Goal: Task Accomplishment & Management: Complete application form

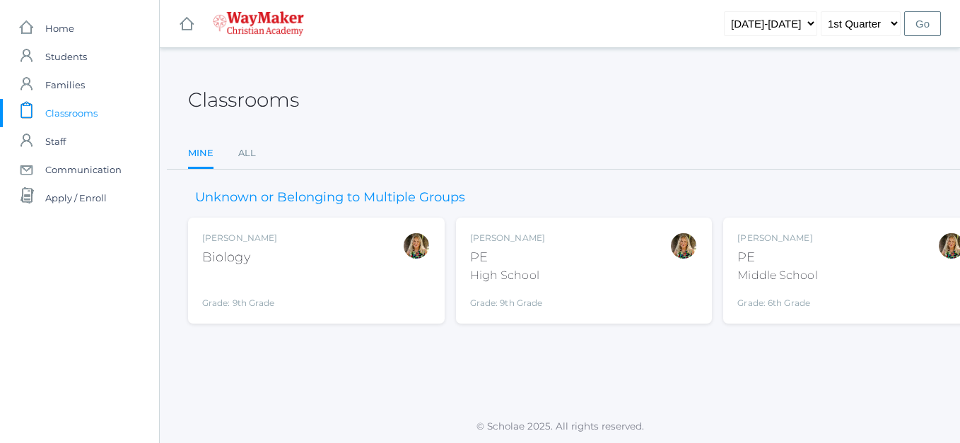
click at [274, 257] on div "Biology" at bounding box center [239, 257] width 75 height 19
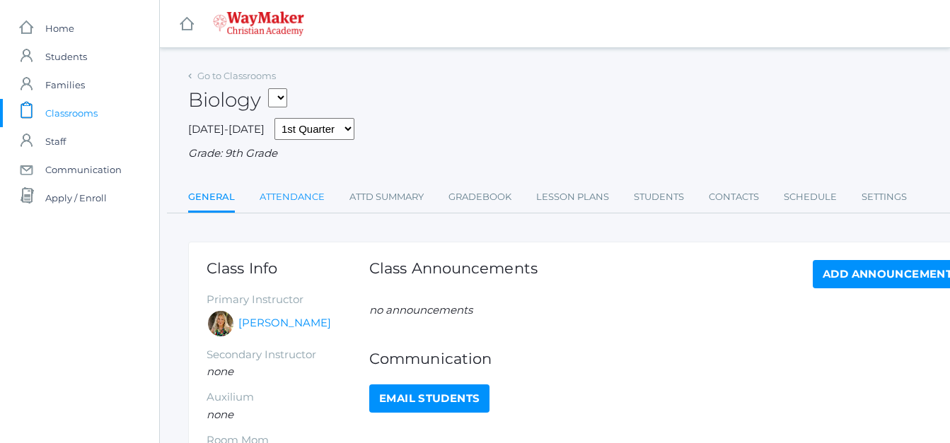
click at [283, 202] on link "Attendance" at bounding box center [292, 197] width 65 height 28
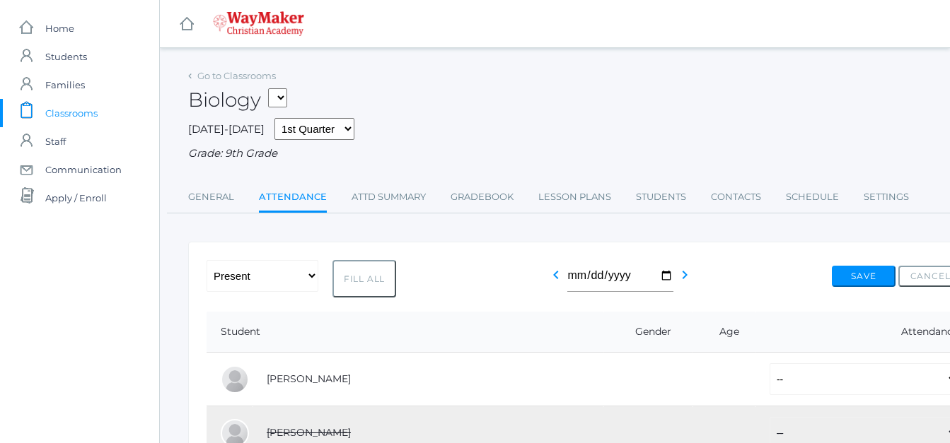
click at [363, 279] on button "Fill All" at bounding box center [364, 278] width 64 height 37
select select "P"
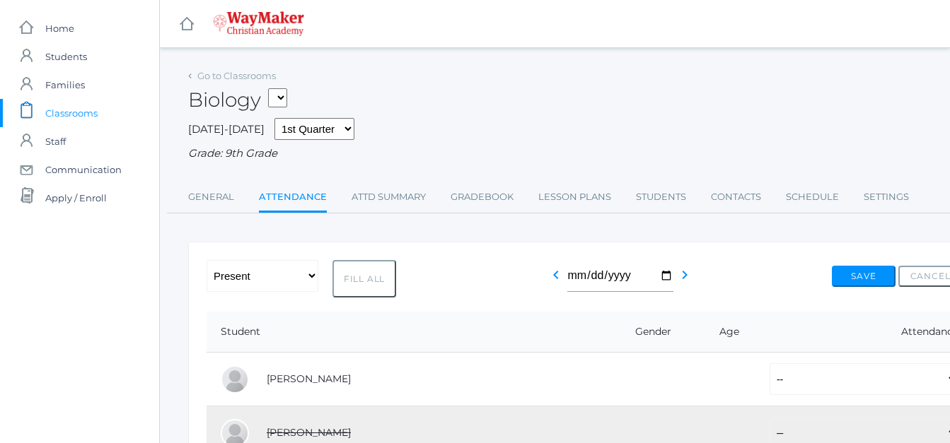
select select "P"
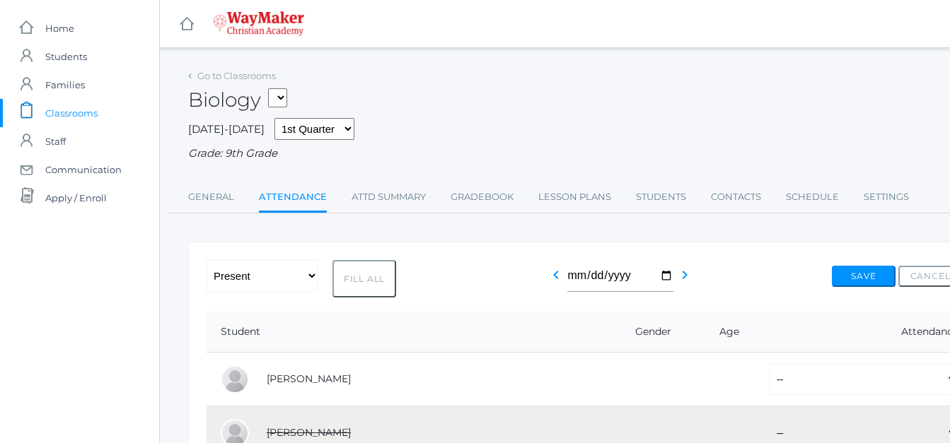
select select "P"
click at [857, 278] on button "Save" at bounding box center [864, 276] width 64 height 21
